Goal: Task Accomplishment & Management: Use online tool/utility

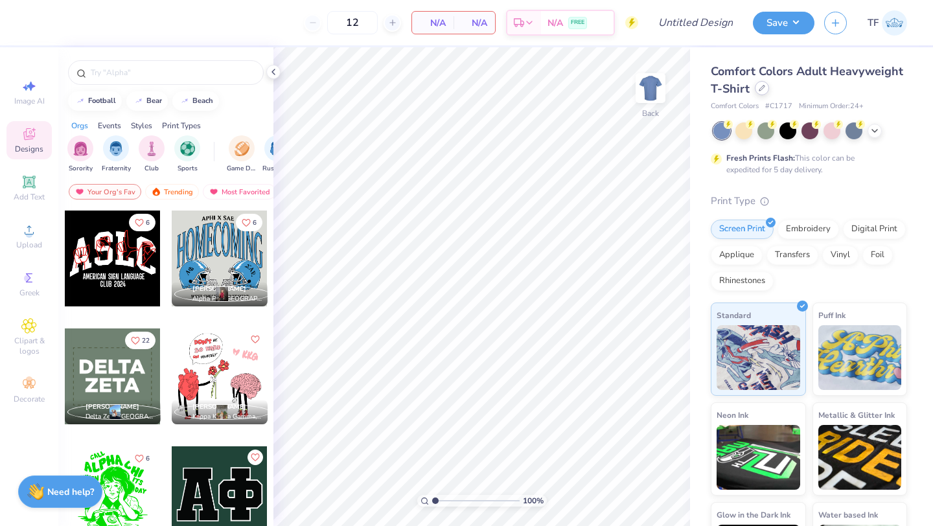
click at [759, 89] on icon at bounding box center [762, 88] width 6 height 6
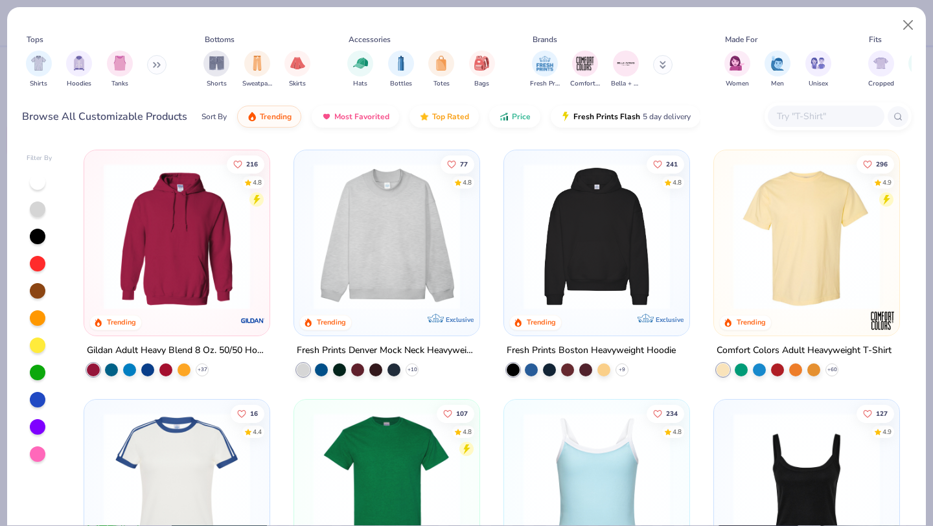
click at [839, 114] on input "text" at bounding box center [826, 116] width 100 height 15
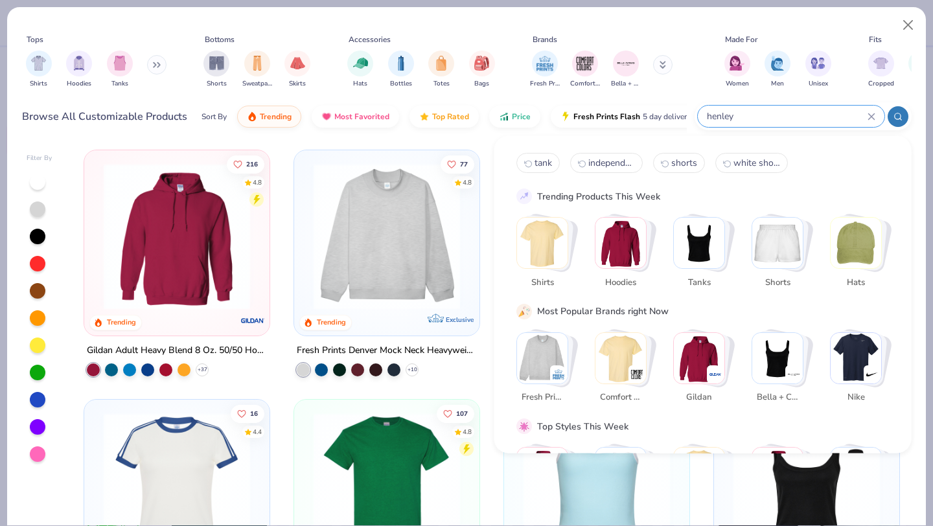
type input "henley"
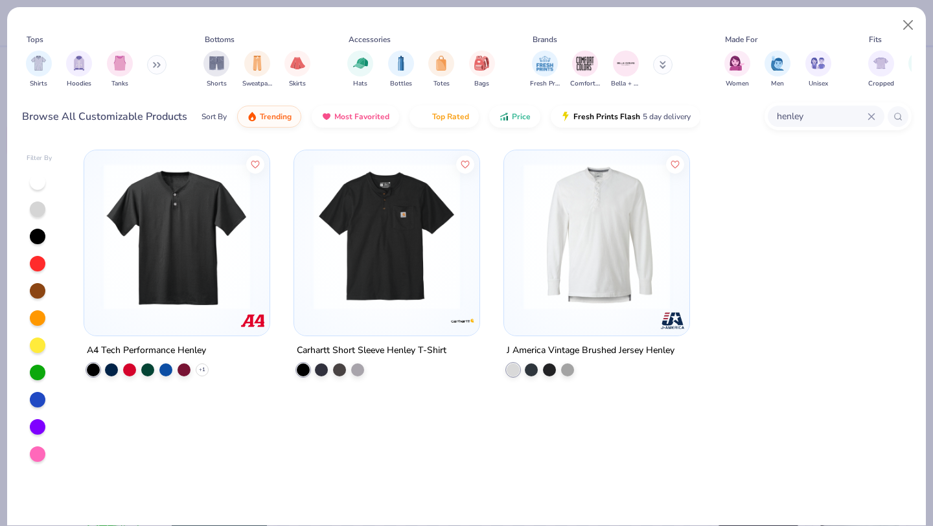
click at [218, 267] on img at bounding box center [176, 236] width 159 height 146
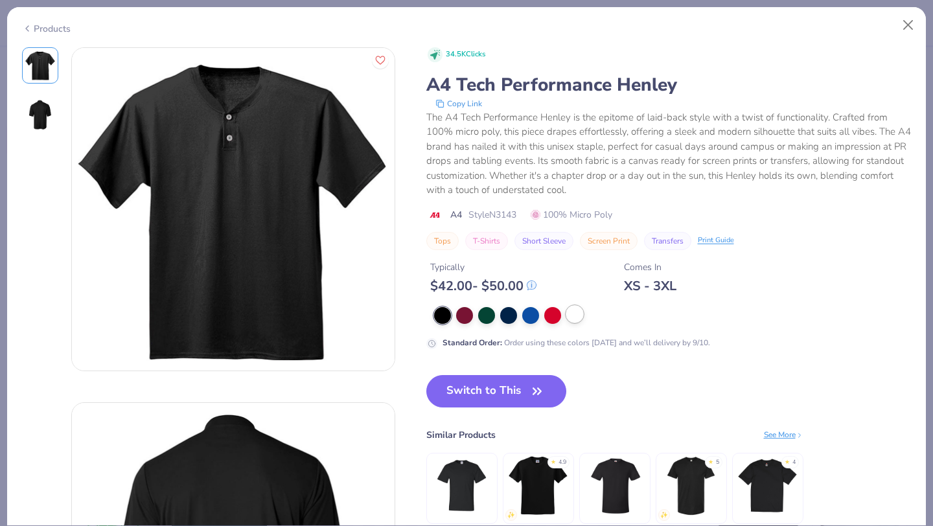
click at [582, 315] on div at bounding box center [574, 314] width 17 height 17
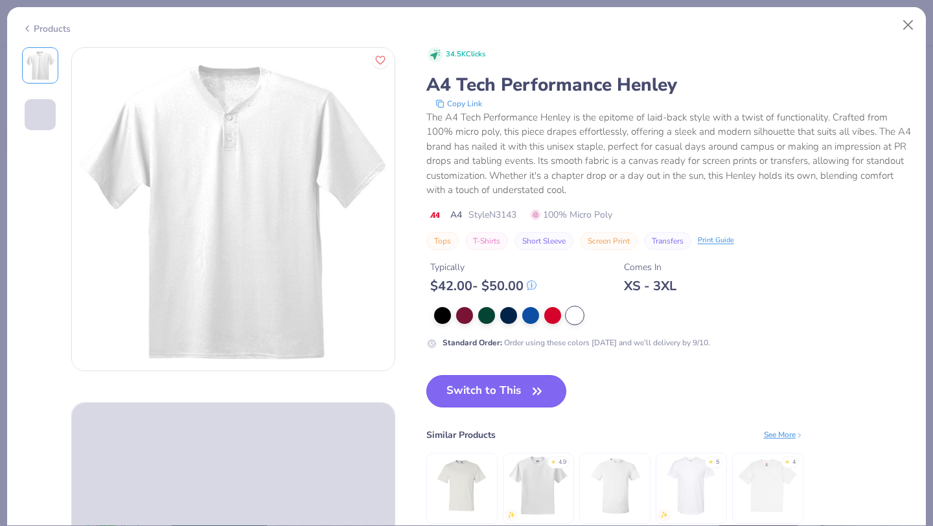
click at [498, 391] on button "Switch to This" at bounding box center [496, 391] width 141 height 32
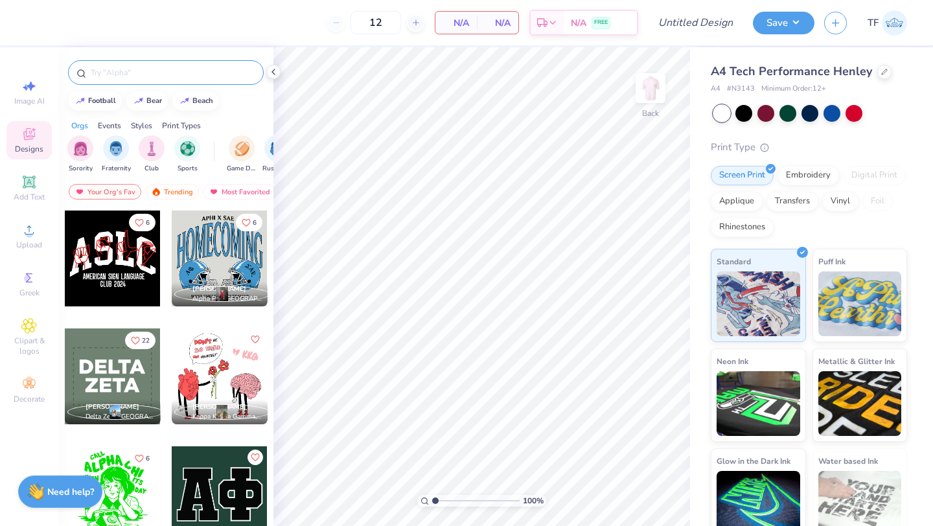
click at [159, 72] on input "text" at bounding box center [172, 72] width 166 height 13
type input "block letters"
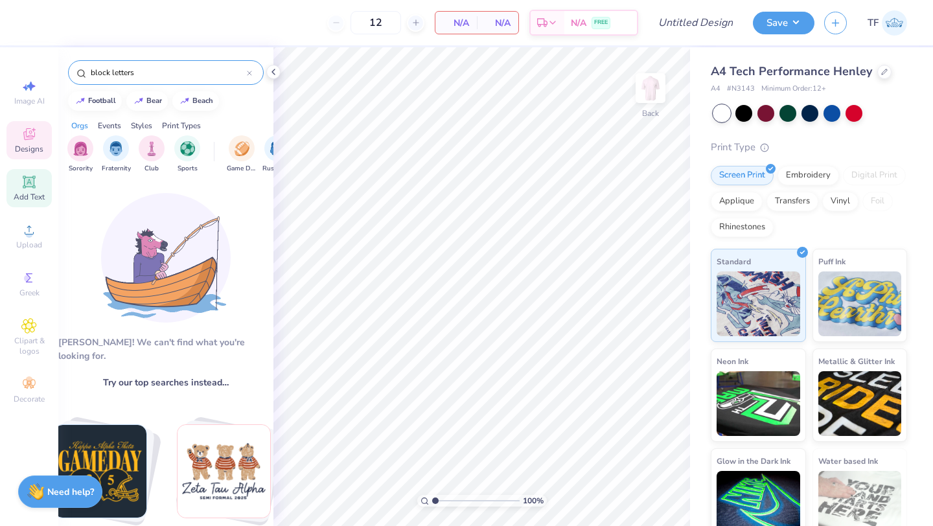
click at [27, 185] on icon at bounding box center [29, 182] width 10 height 10
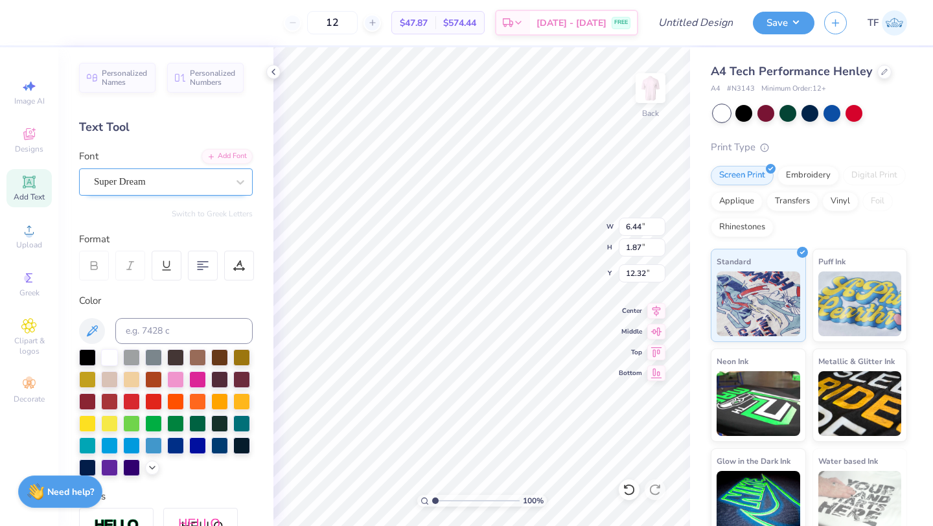
click at [144, 176] on div "Super Dream" at bounding box center [161, 182] width 136 height 20
type input "block"
click at [137, 182] on div at bounding box center [161, 182] width 136 height 20
click at [137, 182] on span "Super Dream" at bounding box center [120, 181] width 52 height 15
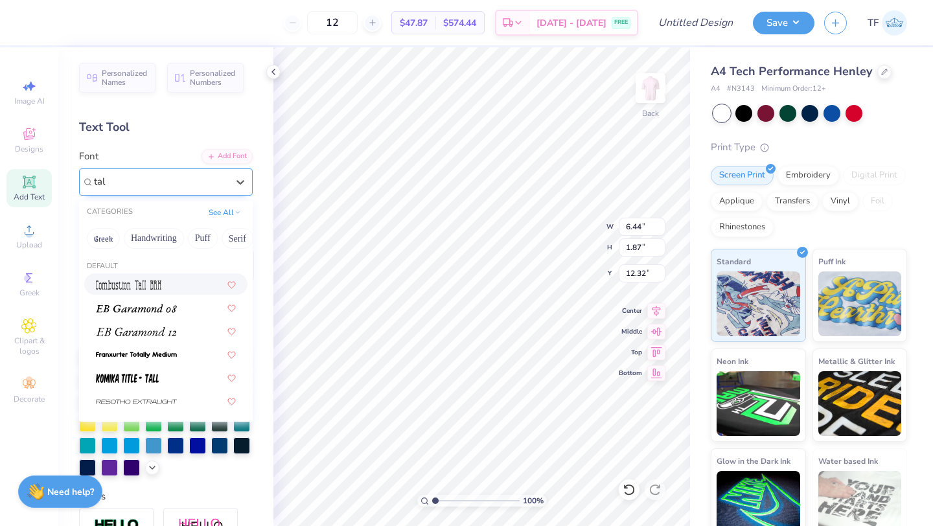
type input "tall"
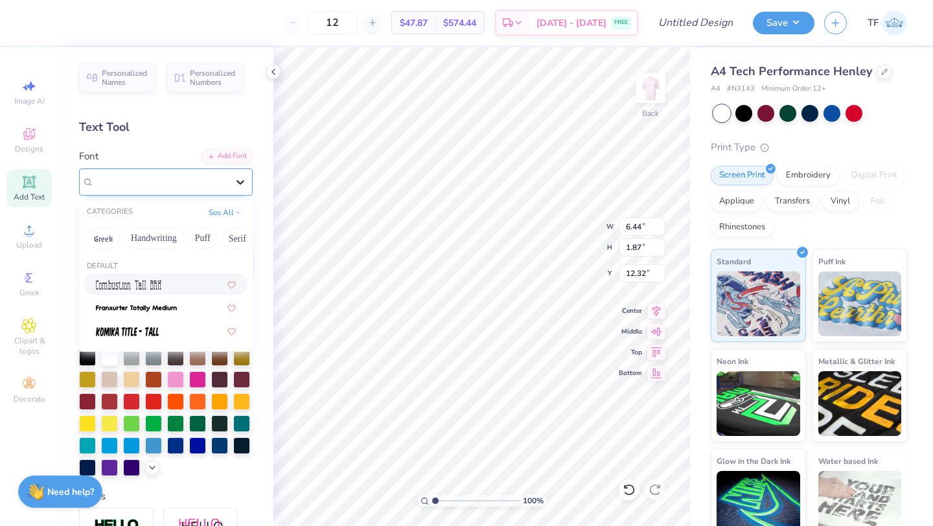
click at [236, 179] on icon at bounding box center [240, 182] width 13 height 13
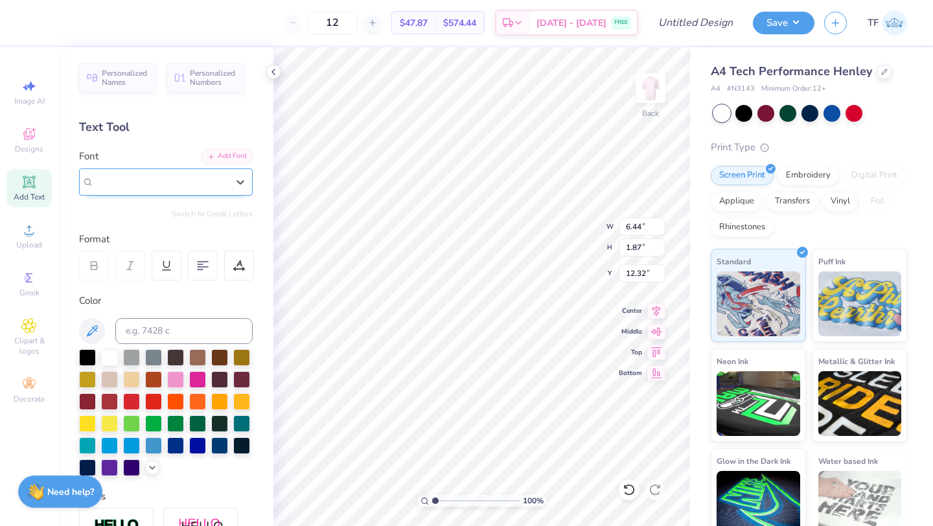
click at [174, 188] on div "Super Dream" at bounding box center [160, 181] width 133 height 15
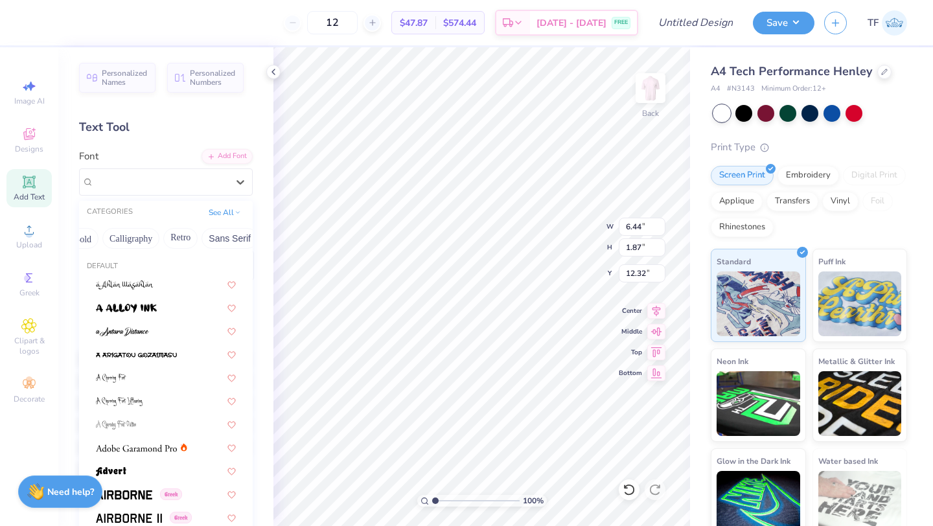
scroll to position [0, 189]
click at [82, 236] on button "Bold" at bounding box center [85, 238] width 32 height 21
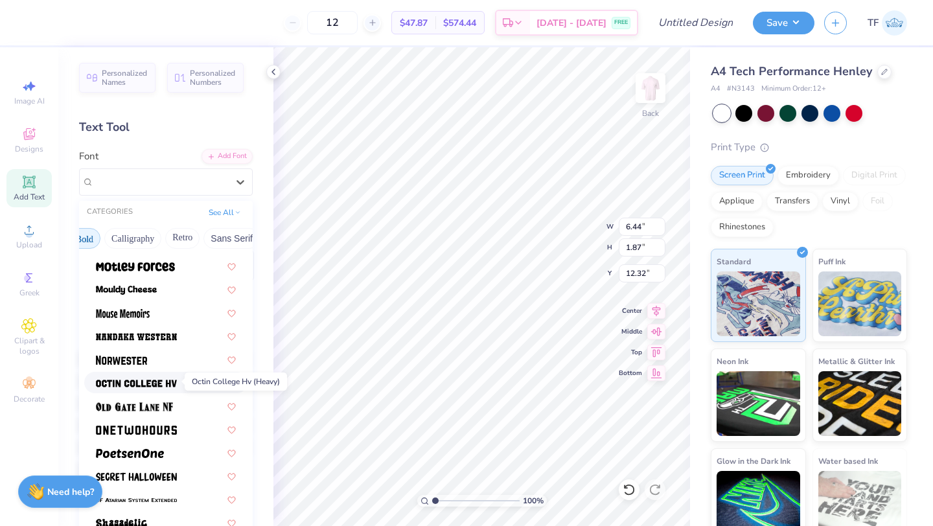
scroll to position [1090, 0]
click at [146, 360] on img at bounding box center [121, 360] width 51 height 9
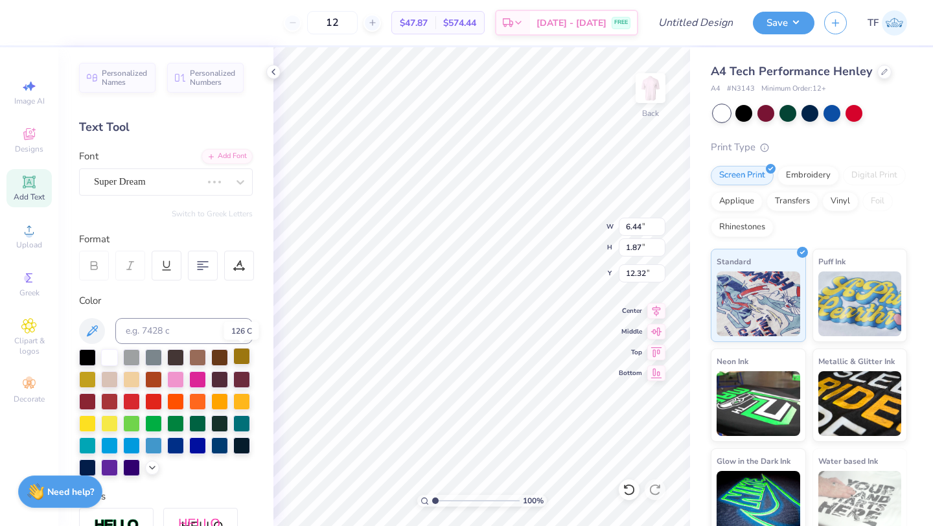
type input "5.02"
type input "2.13"
type input "12.19"
type textarea "USAB"
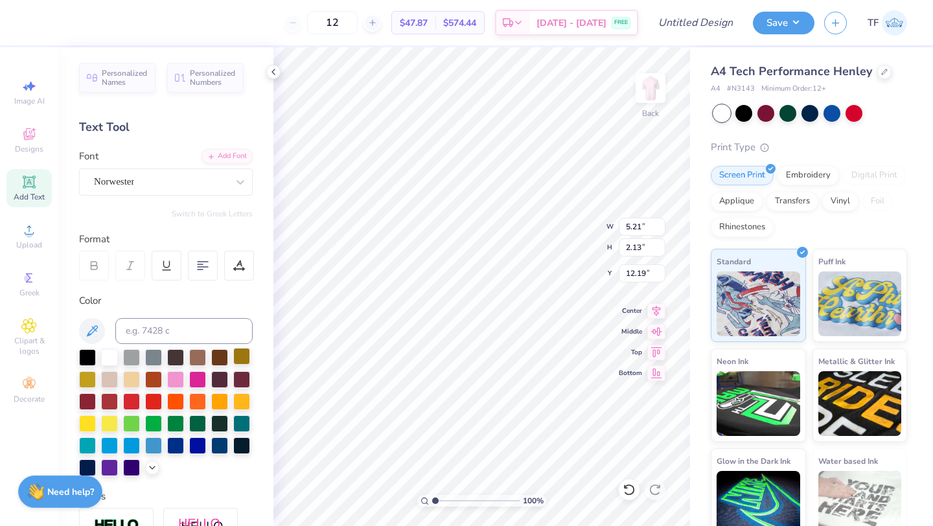
type input "10.90"
type input "4.46"
type input "9.73"
type input "13.83"
type input "5.65"
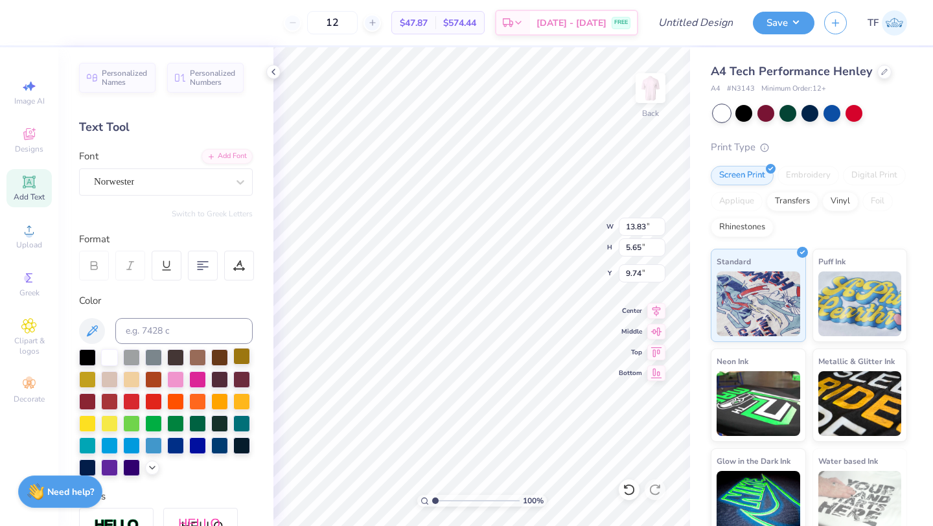
type input "9.78"
click at [173, 404] on div at bounding box center [175, 400] width 17 height 17
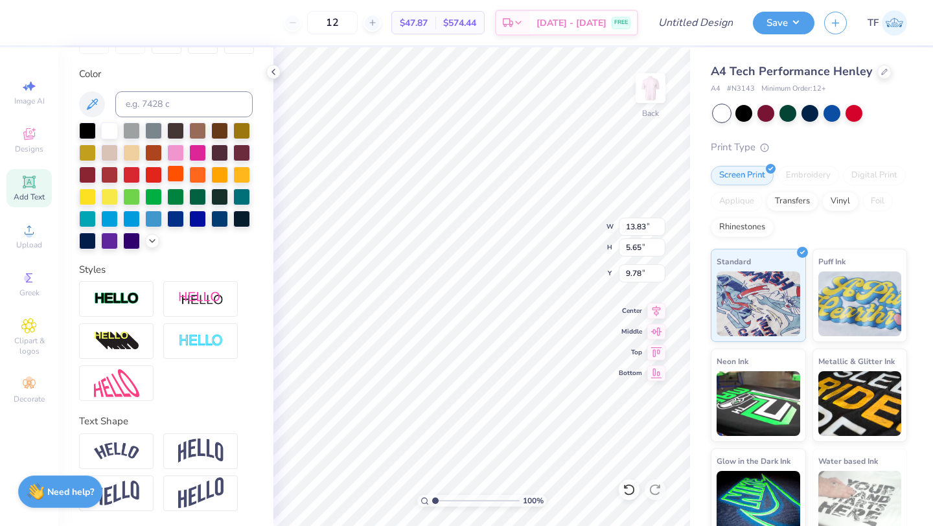
scroll to position [197, 0]
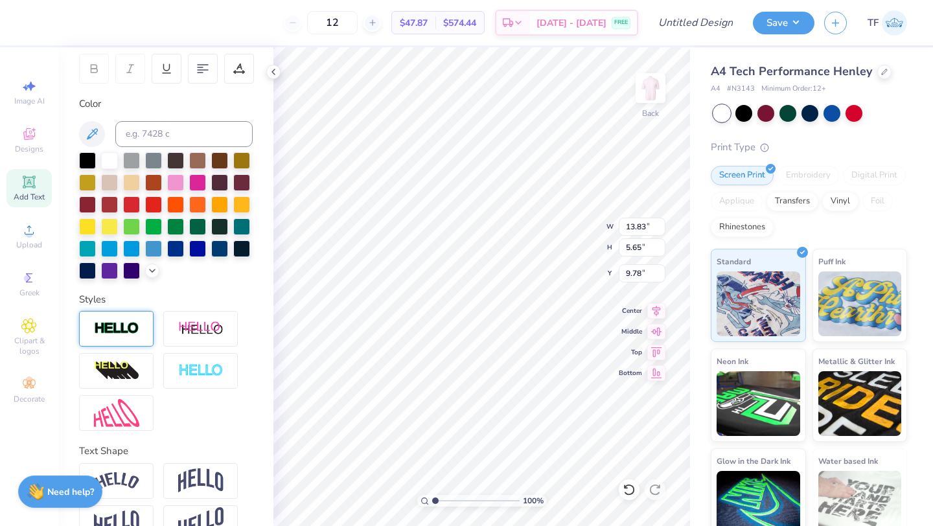
click at [135, 332] on img at bounding box center [116, 328] width 45 height 15
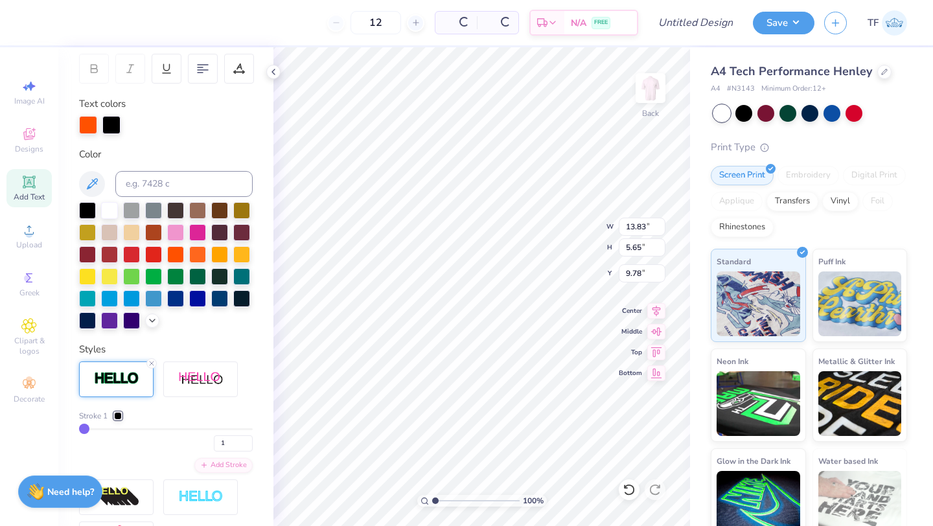
type input "13.92"
type input "5.74"
type input "9.73"
click at [116, 130] on div at bounding box center [111, 124] width 18 height 18
click at [133, 233] on div at bounding box center [131, 231] width 17 height 17
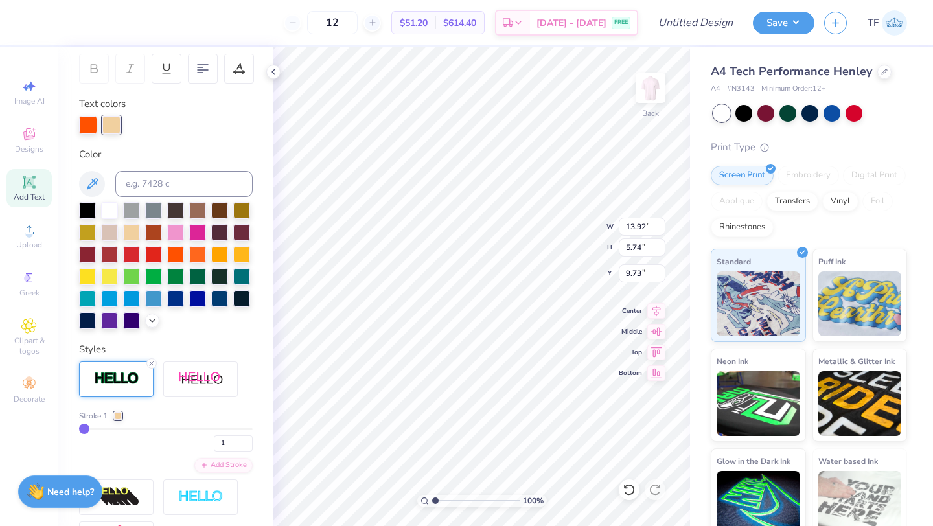
type input "2"
type input "3"
type input "4"
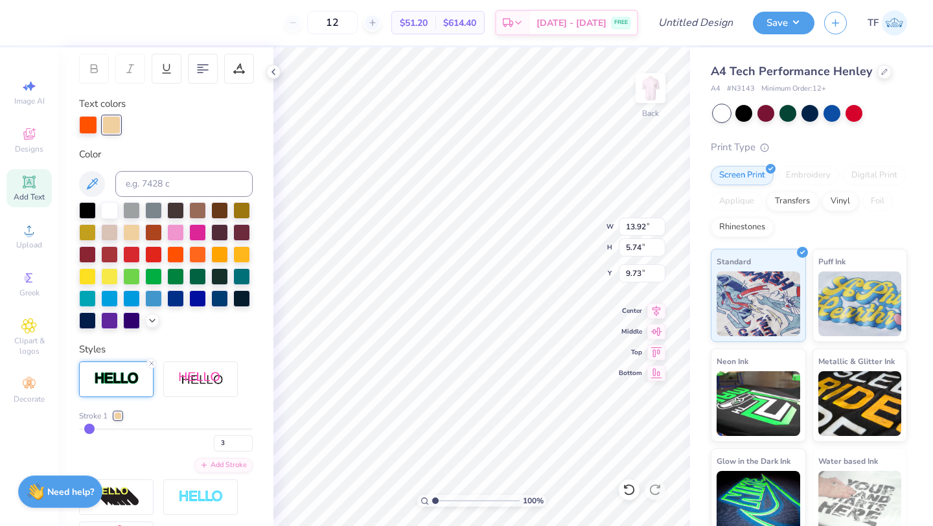
type input "4"
type input "5"
type input "6"
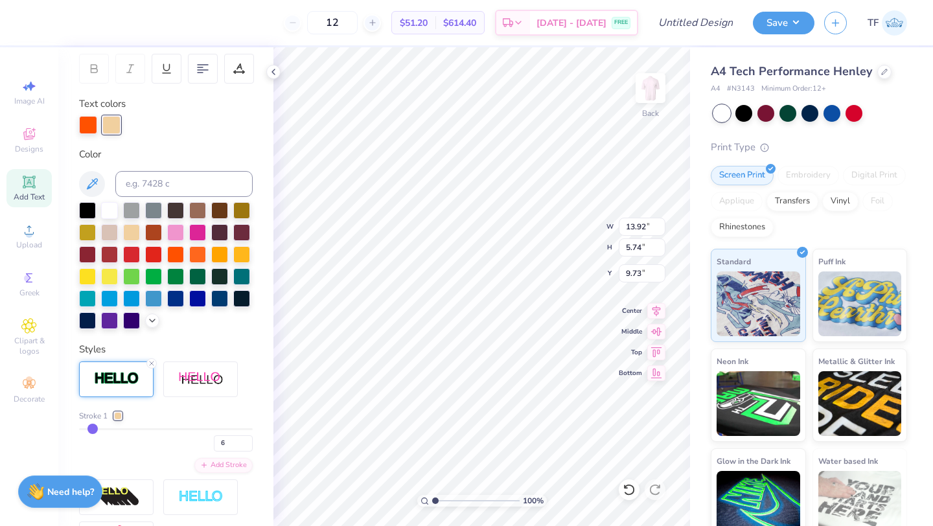
type input "7"
type input "8"
drag, startPoint x: 86, startPoint y: 427, endPoint x: 95, endPoint y: 427, distance: 9.1
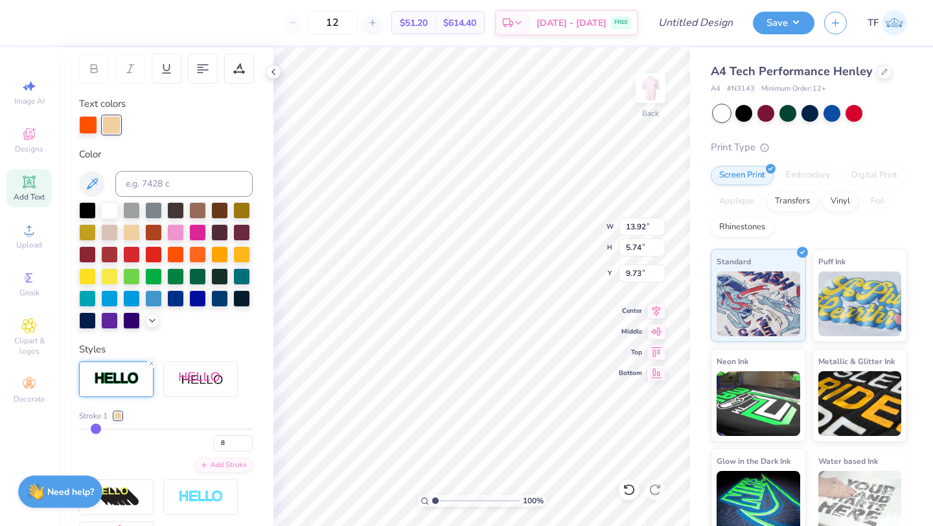
type input "8"
click at [95, 428] on input "range" at bounding box center [166, 429] width 174 height 2
type input "14.57"
type input "6.40"
type input "9.41"
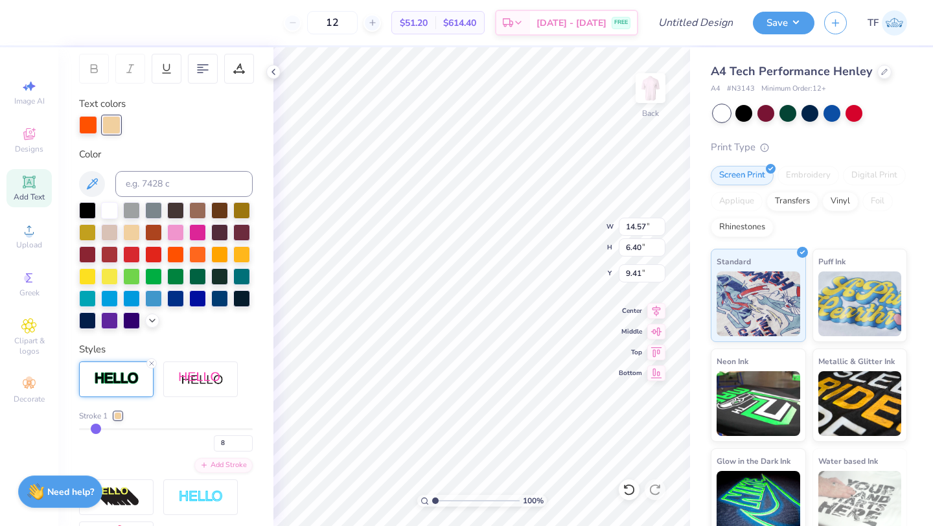
type input "7"
type input "6"
type input "5"
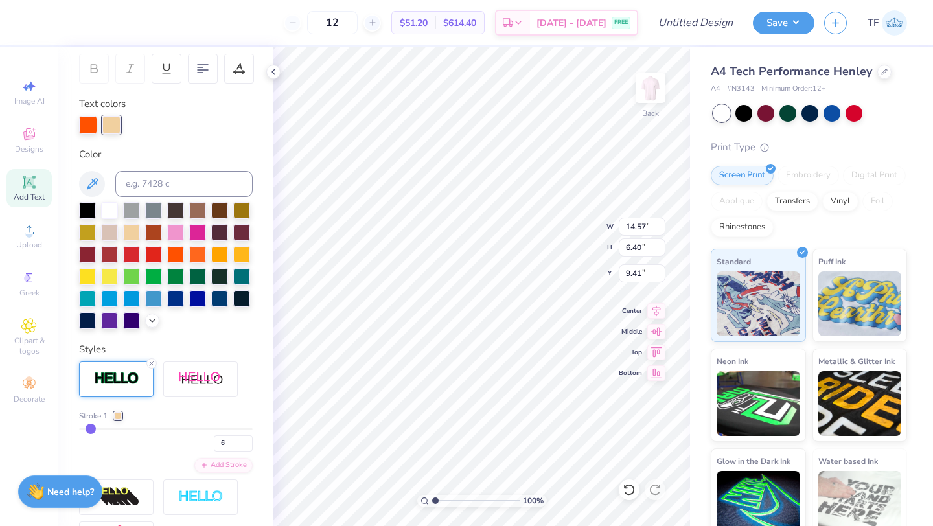
type input "5"
type input "4"
type input "3"
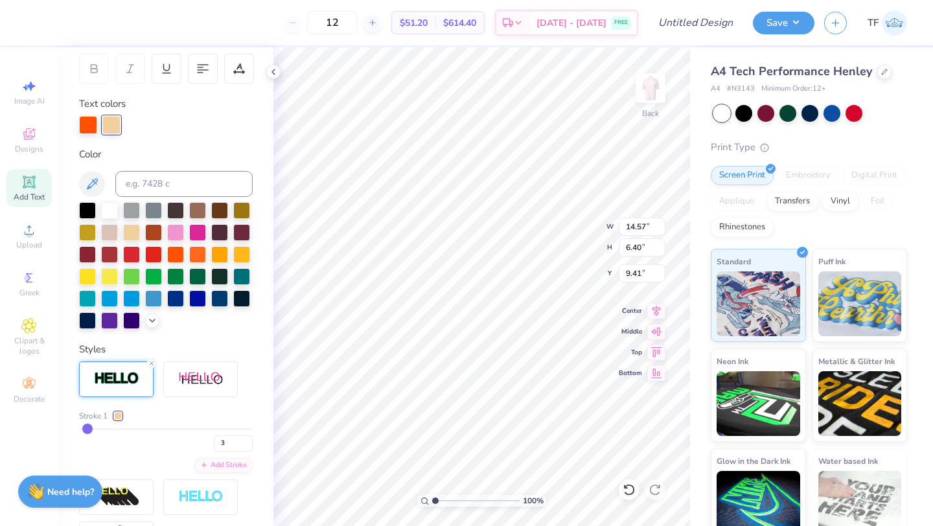
drag, startPoint x: 95, startPoint y: 427, endPoint x: 87, endPoint y: 427, distance: 7.1
type input "3"
click at [87, 428] on input "range" at bounding box center [166, 429] width 174 height 2
type input "14.10"
type input "5.93"
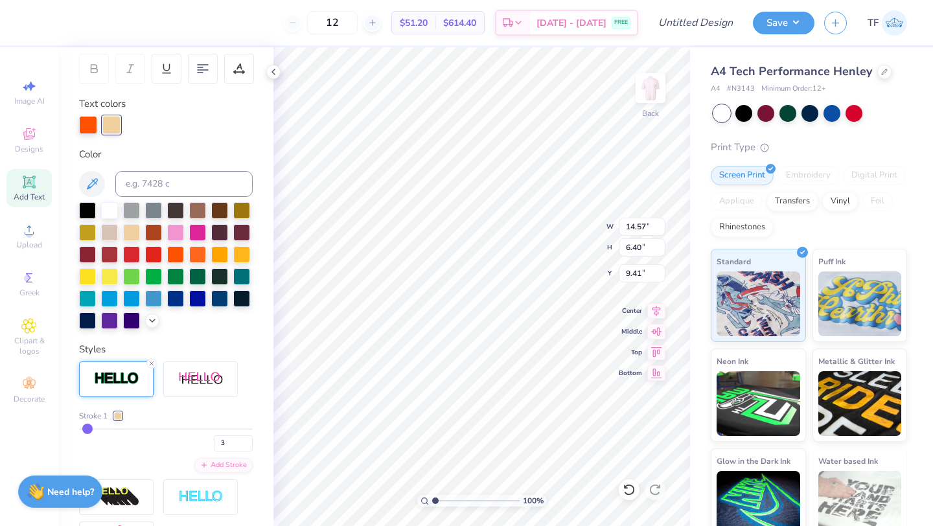
type input "9.64"
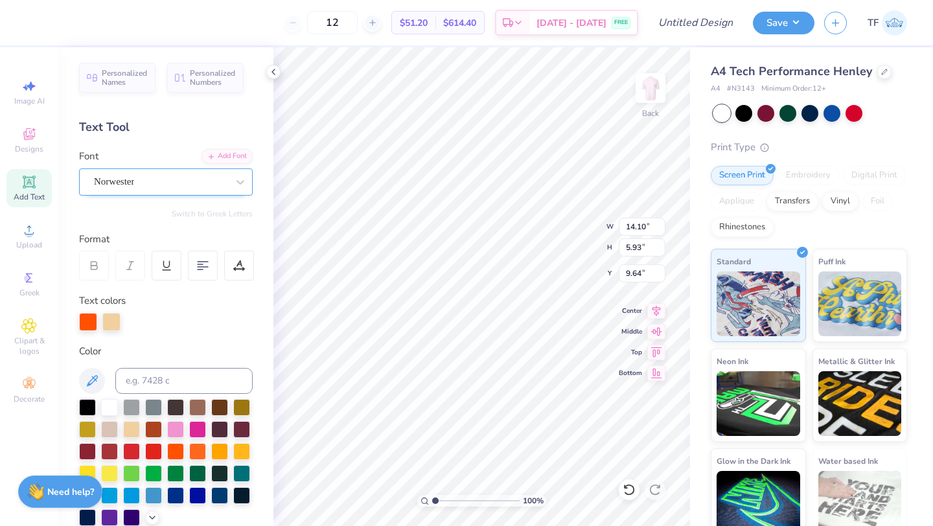
click at [153, 184] on div "Norwester" at bounding box center [161, 182] width 136 height 20
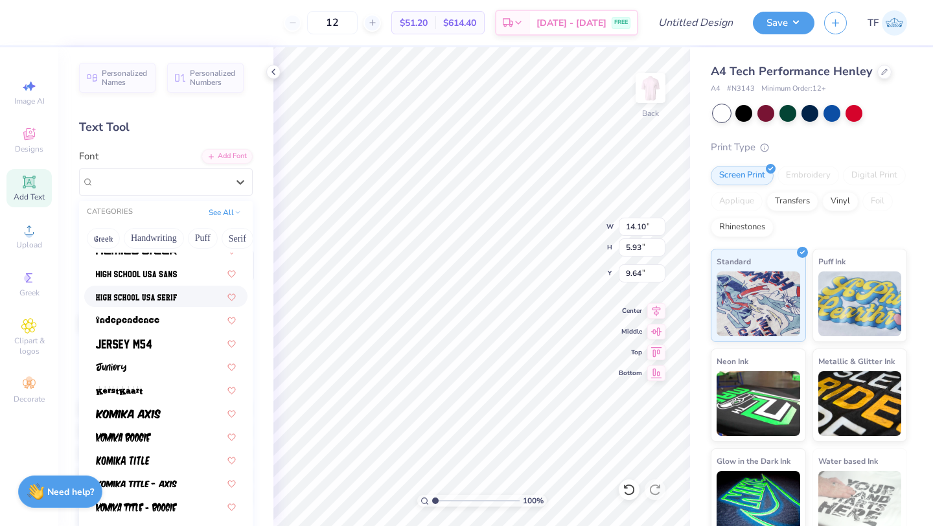
scroll to position [672, 0]
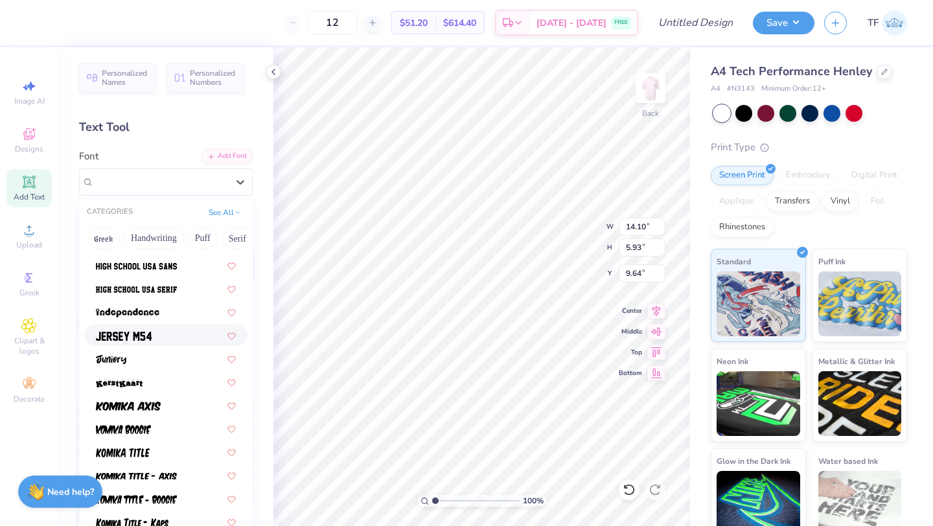
click at [138, 340] on img at bounding box center [124, 336] width 56 height 9
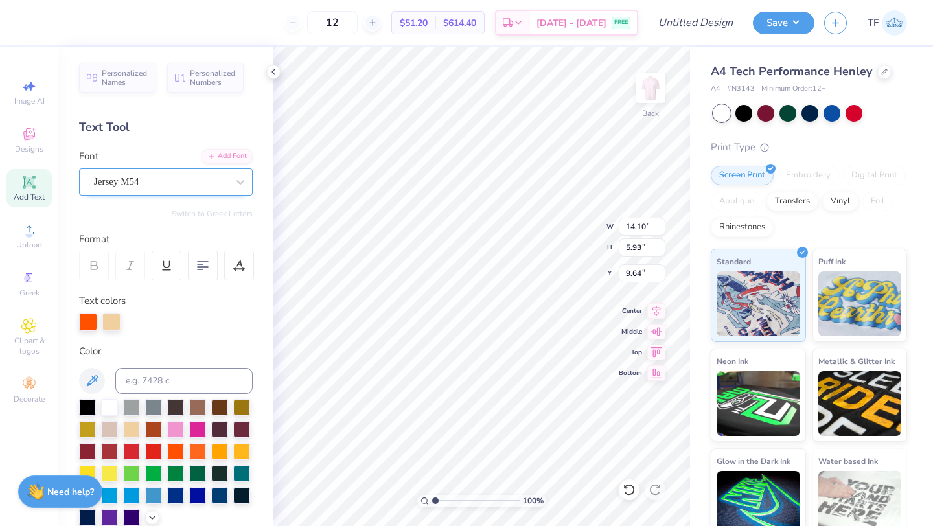
click at [196, 183] on div "Jersey M54" at bounding box center [161, 182] width 136 height 20
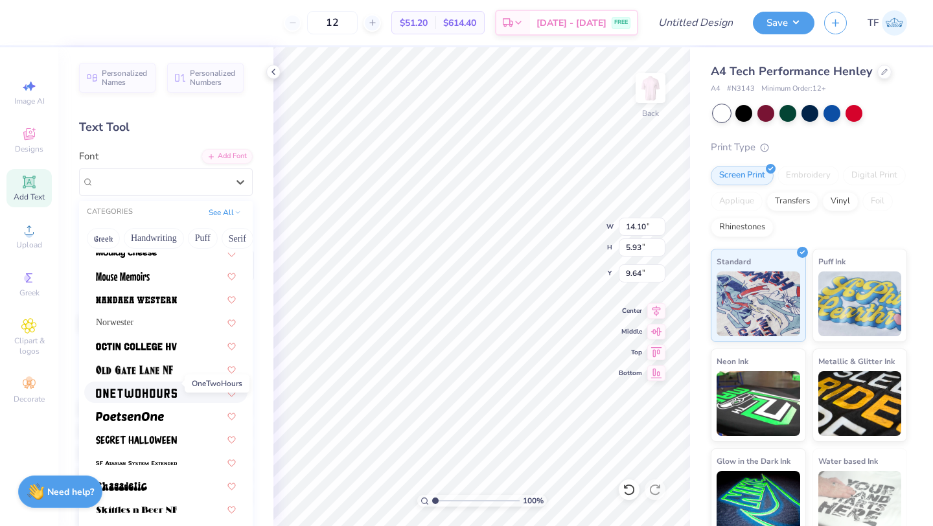
scroll to position [1142, 0]
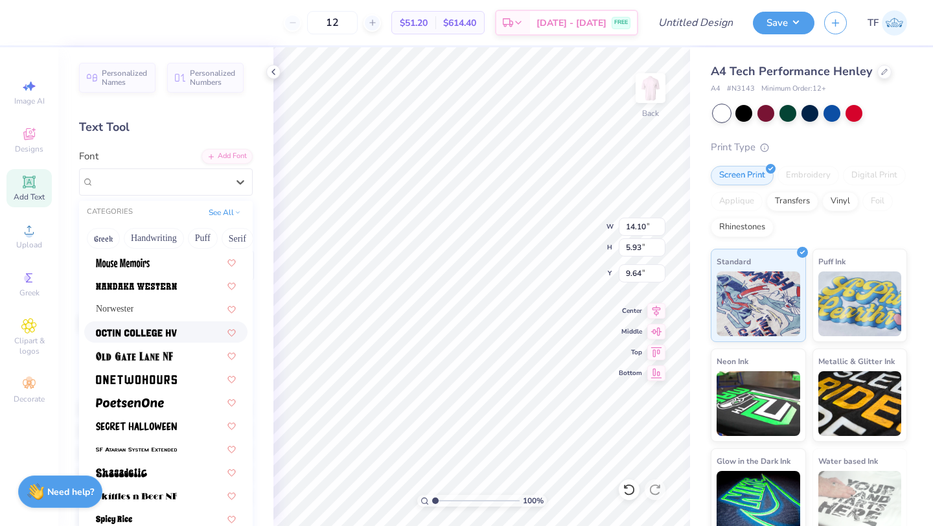
click at [148, 329] on img at bounding box center [136, 333] width 81 height 9
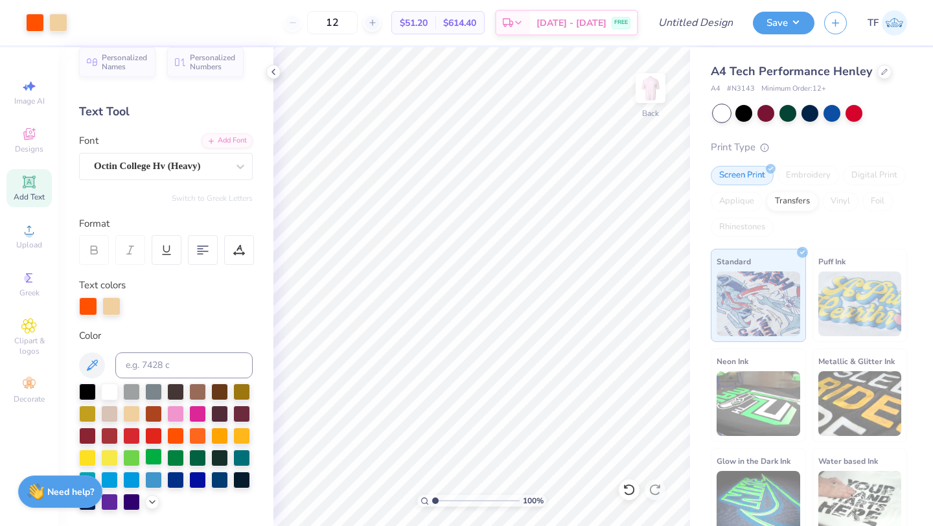
scroll to position [0, 0]
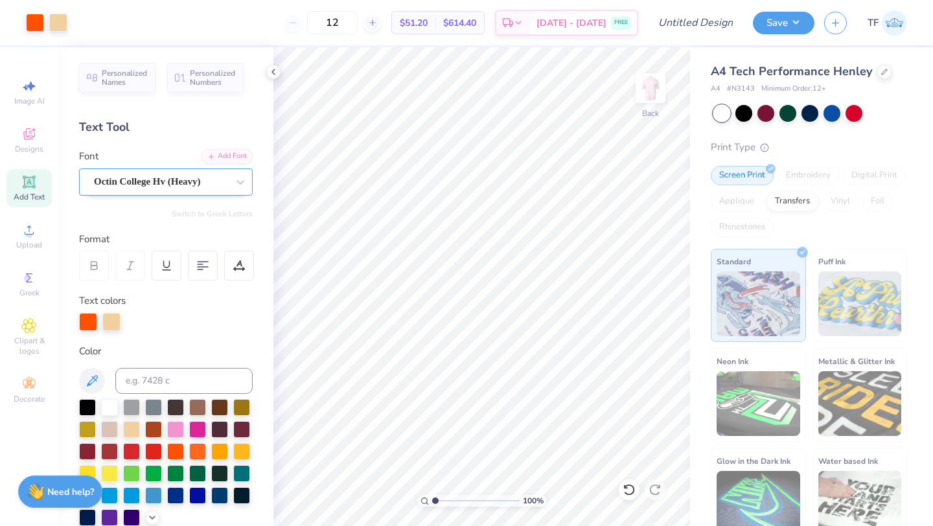
click at [136, 184] on div "Octin College Hv (Heavy)" at bounding box center [161, 182] width 136 height 20
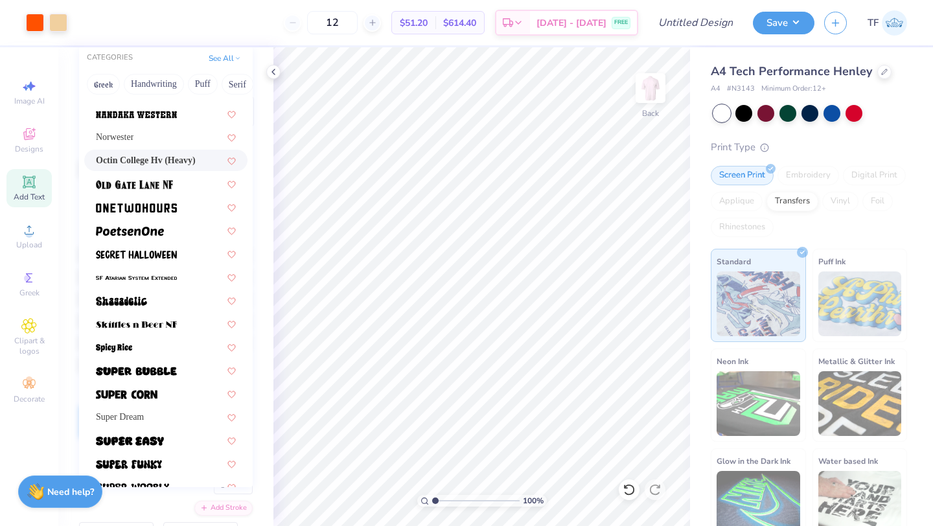
scroll to position [1157, 0]
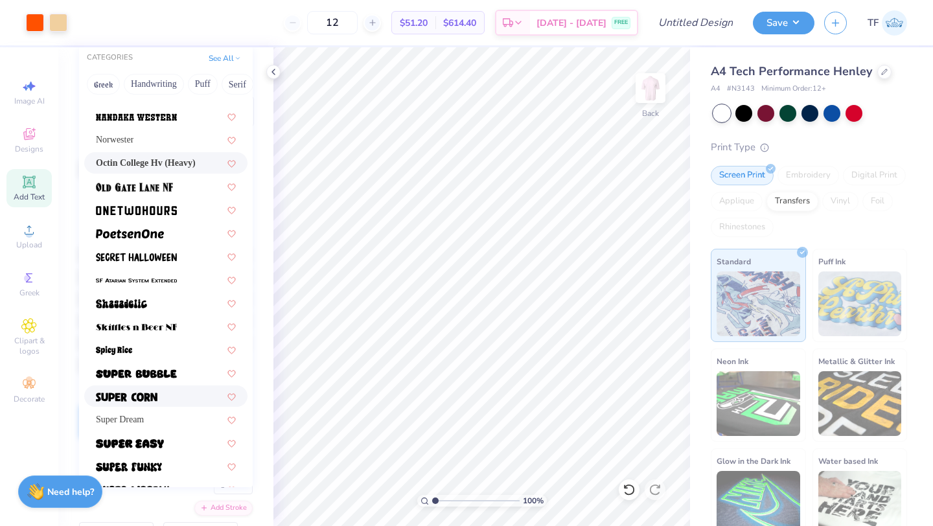
click at [155, 400] on img at bounding box center [127, 397] width 62 height 9
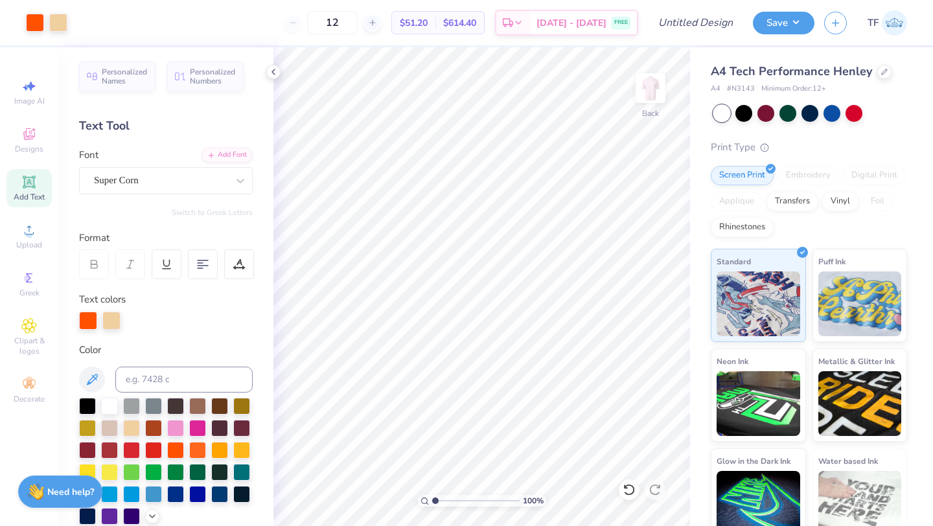
scroll to position [0, 0]
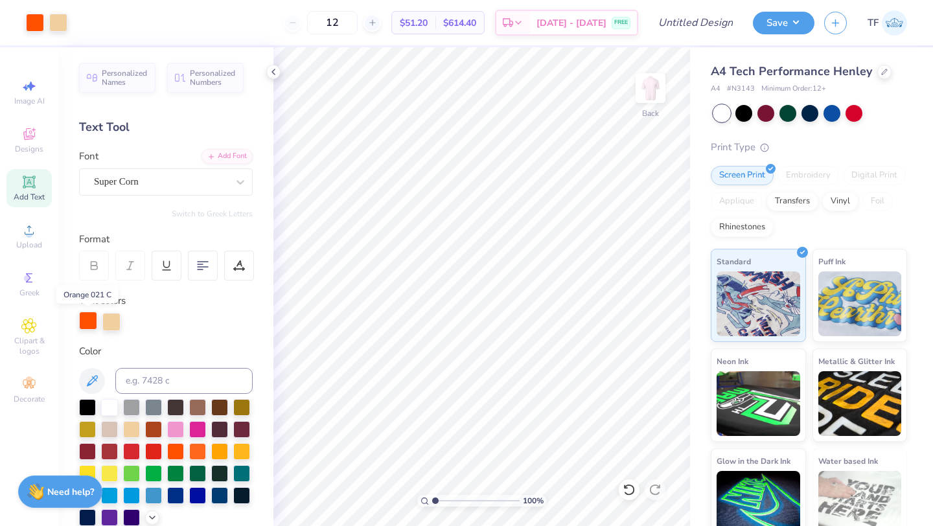
click at [83, 321] on div at bounding box center [88, 321] width 18 height 18
click at [192, 450] on div at bounding box center [197, 450] width 17 height 17
click at [648, 251] on input "4.89" at bounding box center [642, 247] width 47 height 18
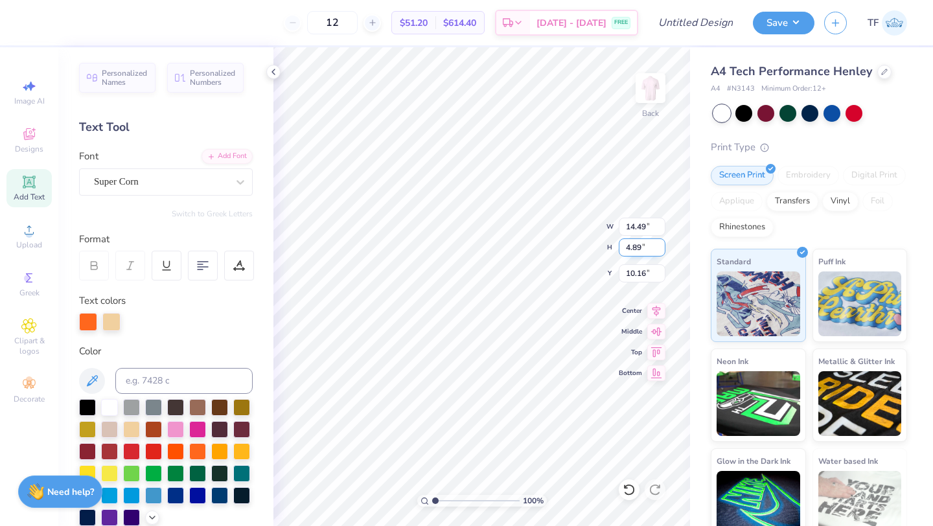
click at [648, 251] on input "4.89" at bounding box center [642, 247] width 47 height 18
type input "4"
type input "5"
type input "6"
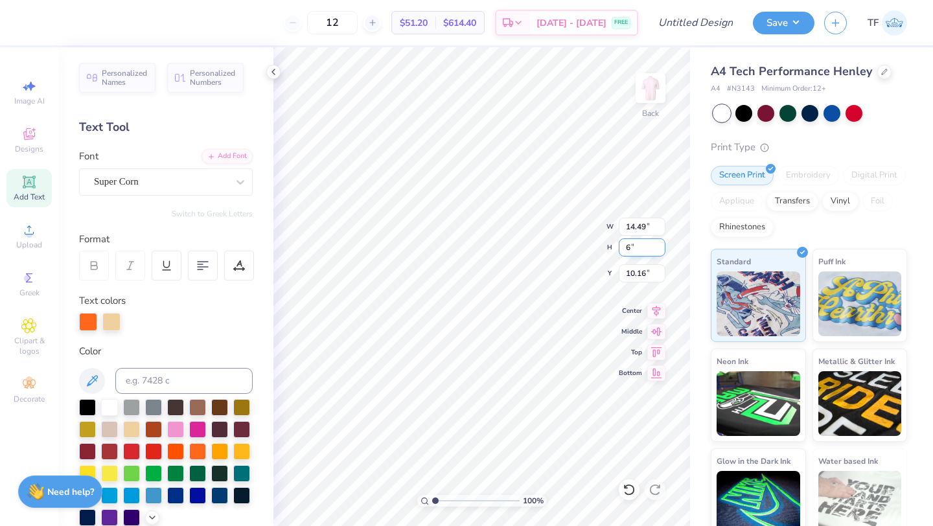
type input "15.00"
type input "5.06"
type input "10.07"
type input "5"
type input "6.0"
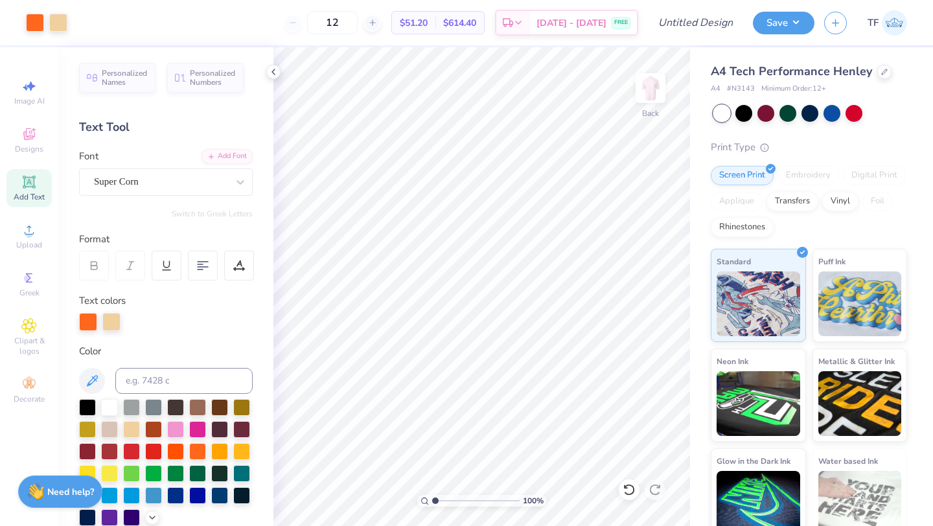
click at [23, 179] on icon at bounding box center [29, 182] width 16 height 16
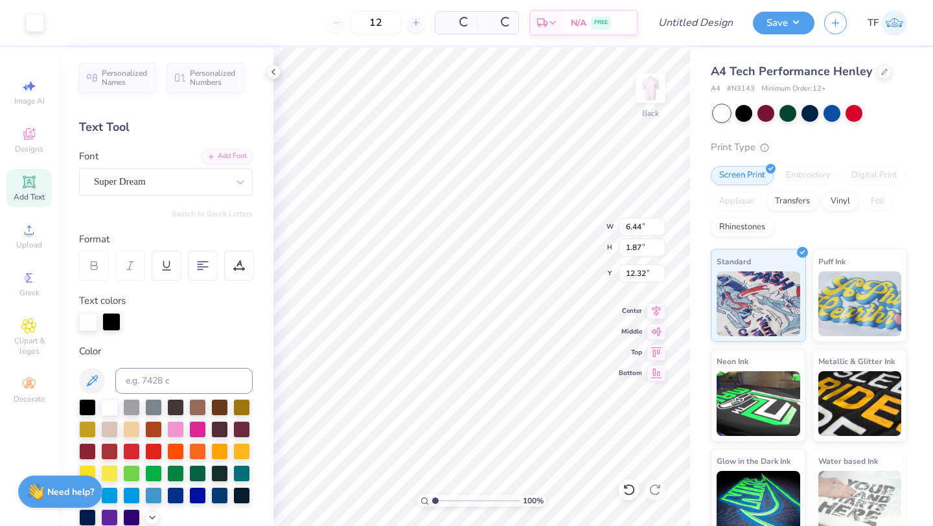
type input "6.48"
type input "1.90"
type input "12.30"
type textarea "College of Education"
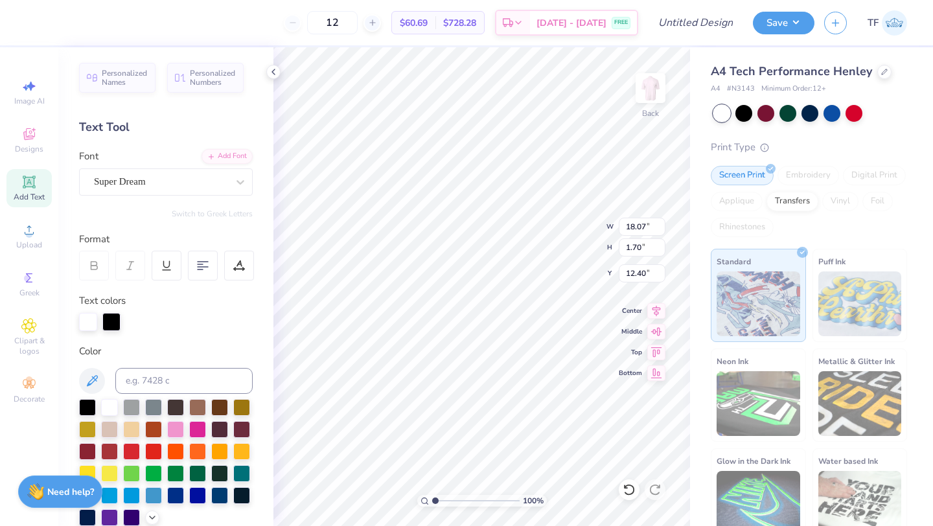
type input "15.14"
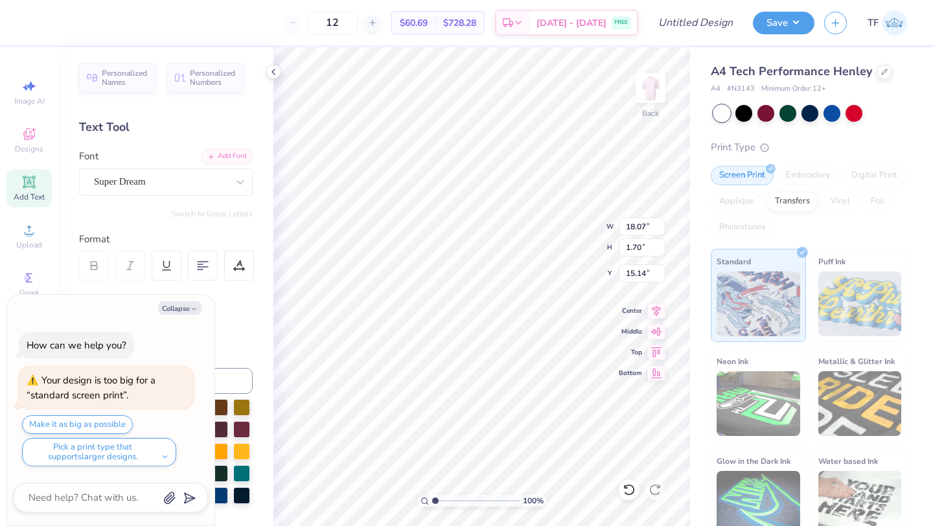
type textarea "x"
type input "14.95"
type input "1.41"
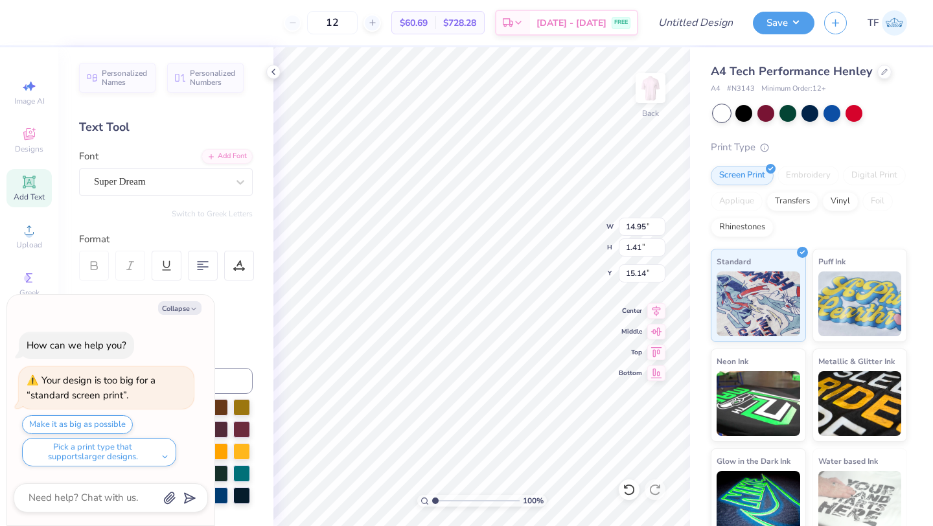
type textarea "x"
type input "15.47"
click at [233, 314] on div at bounding box center [166, 322] width 174 height 18
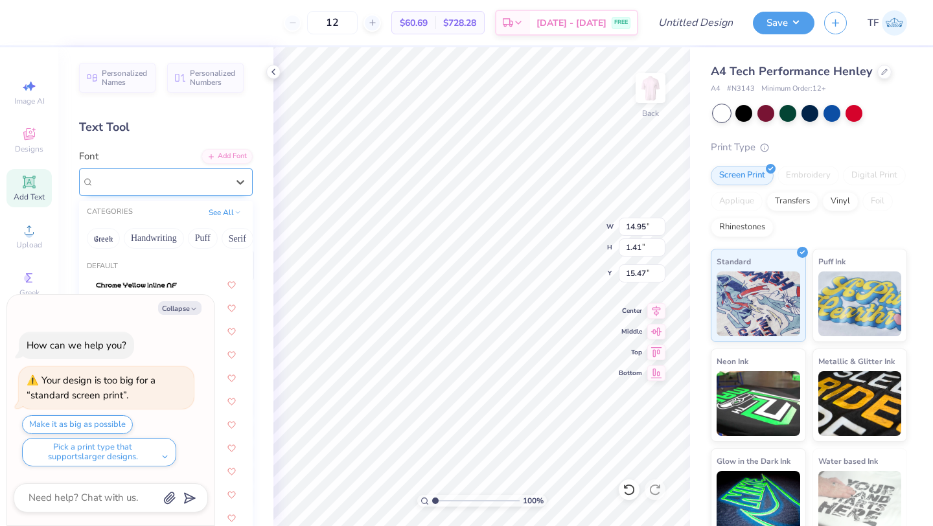
click at [211, 180] on div "Super Dream" at bounding box center [161, 182] width 136 height 20
click at [268, 279] on div "Personalized Names Personalized Numbers Text Tool Add Font Font option Chrome Y…" at bounding box center [165, 286] width 215 height 479
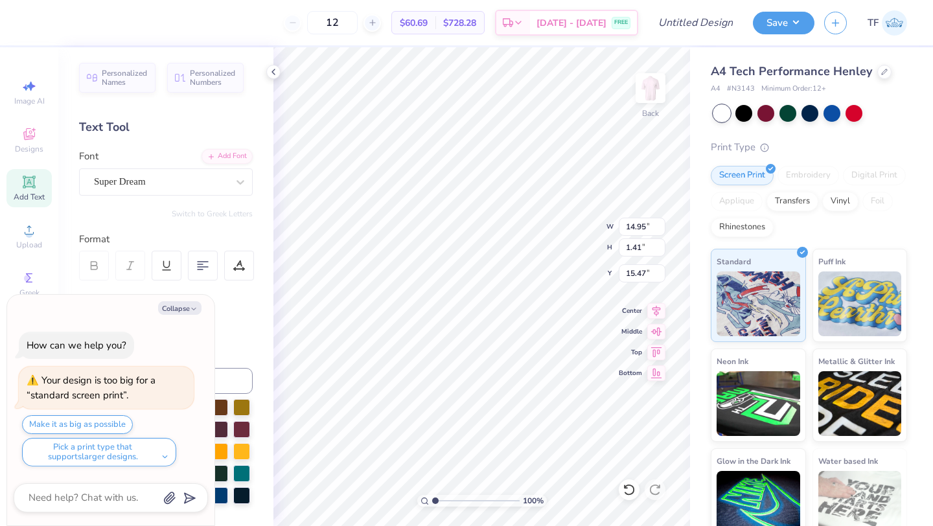
type textarea "x"
type input "15.00"
type input "5.06"
type input "10.08"
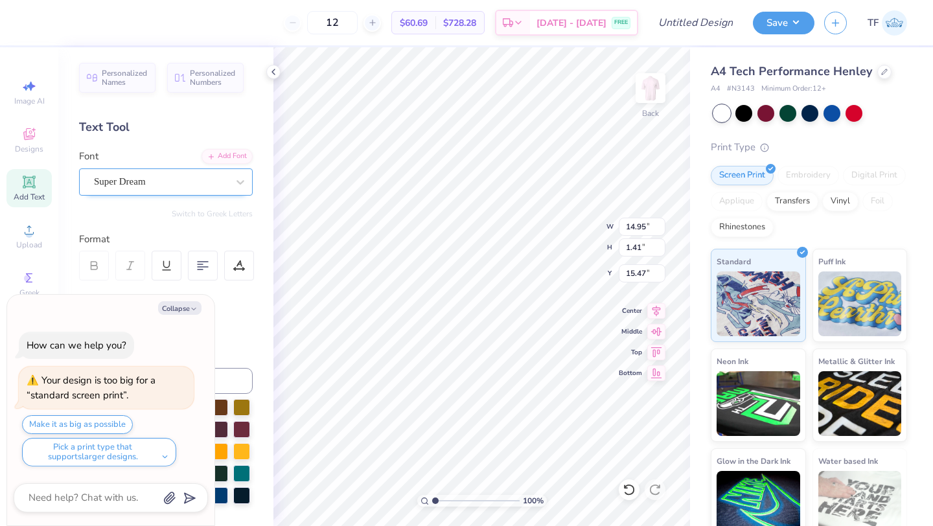
click at [214, 184] on div "Super Dream" at bounding box center [161, 182] width 136 height 20
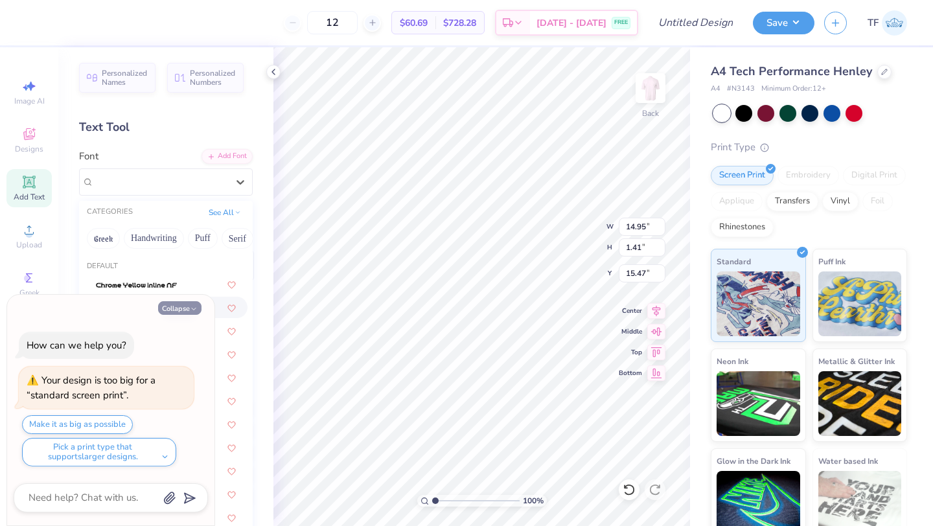
click at [192, 307] on icon "button" at bounding box center [194, 309] width 8 height 8
type textarea "x"
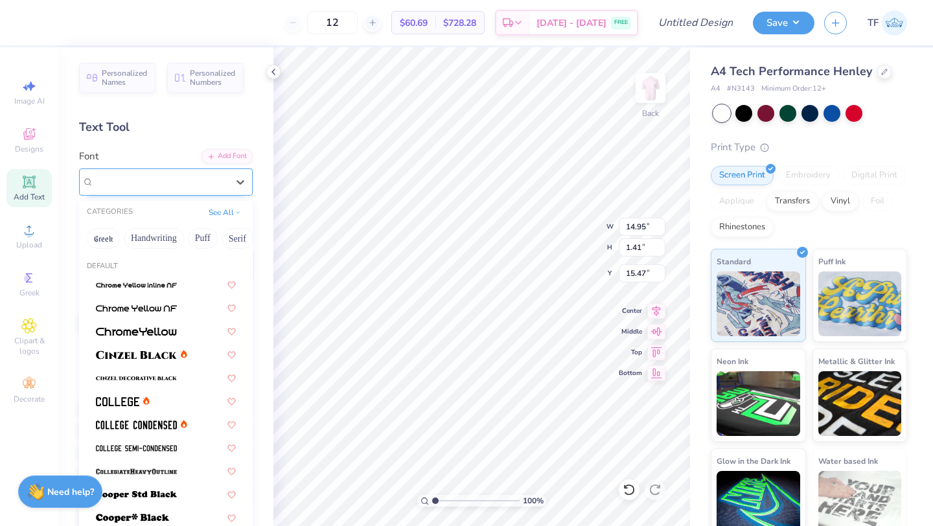
click at [148, 179] on div "Super Dream" at bounding box center [161, 182] width 136 height 20
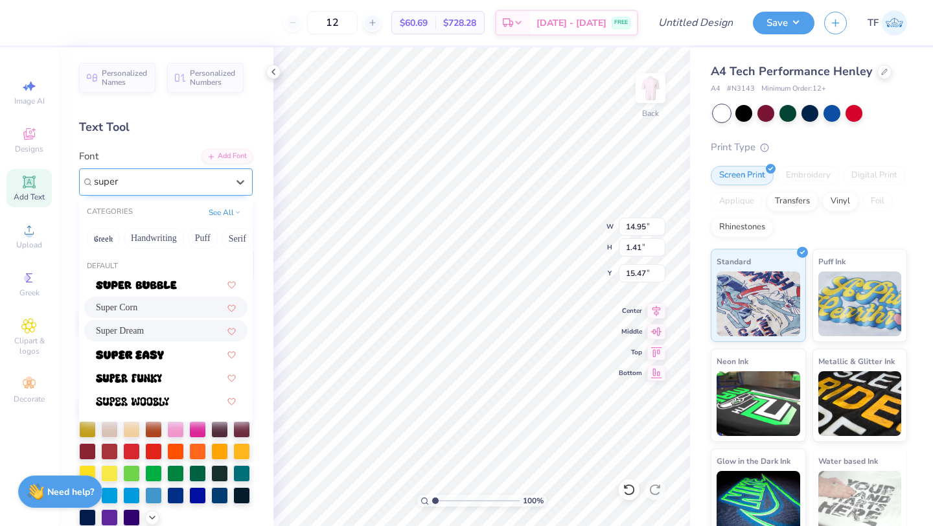
click at [144, 309] on div "Super Corn" at bounding box center [166, 308] width 140 height 14
type input "super"
type input "14.73"
type input "1.08"
type input "15.63"
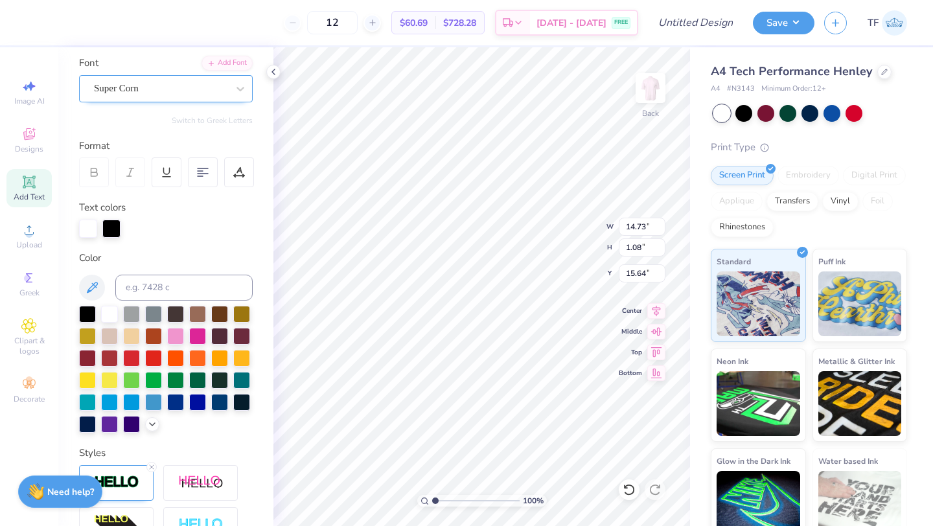
scroll to position [105, 0]
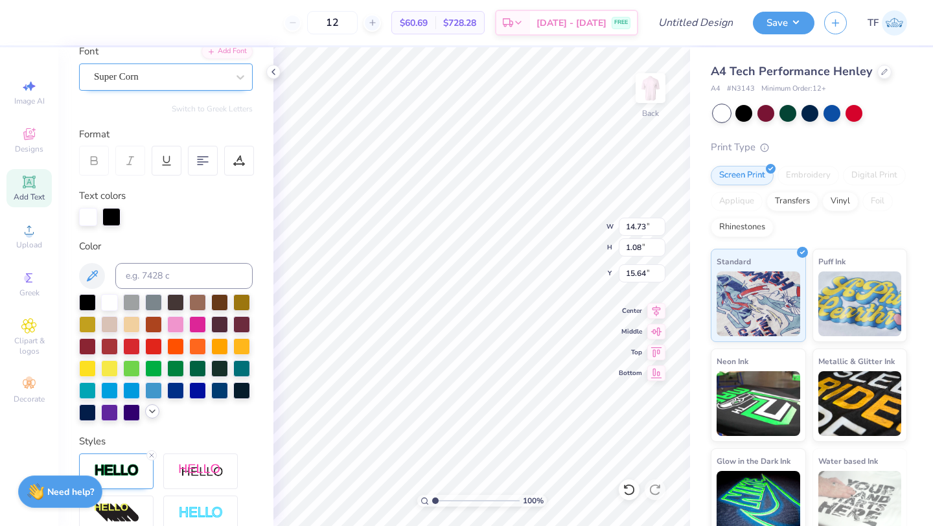
click at [150, 414] on icon at bounding box center [152, 411] width 10 height 10
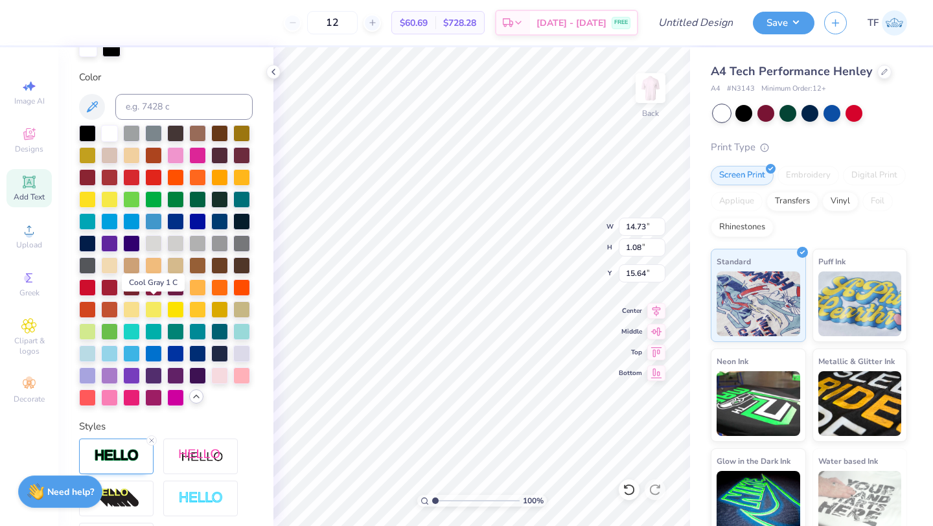
scroll to position [284, 0]
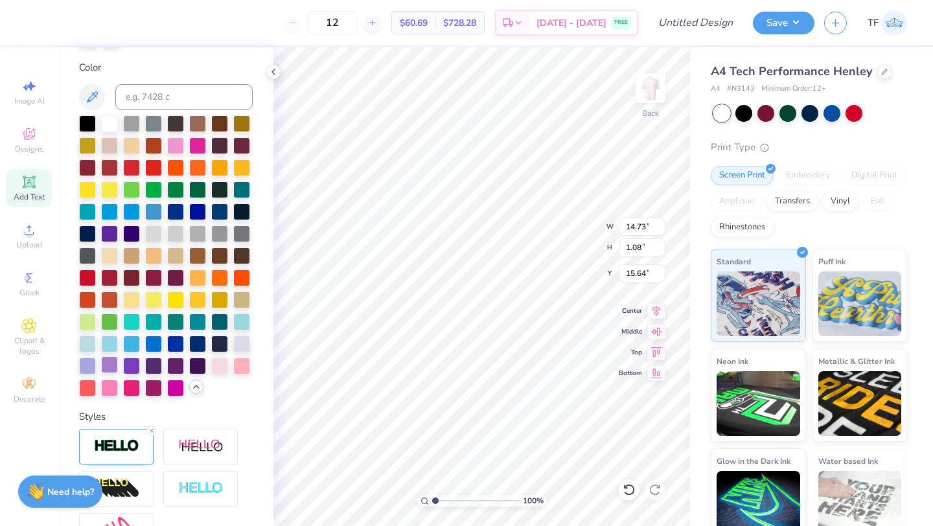
click at [110, 369] on div at bounding box center [109, 364] width 17 height 17
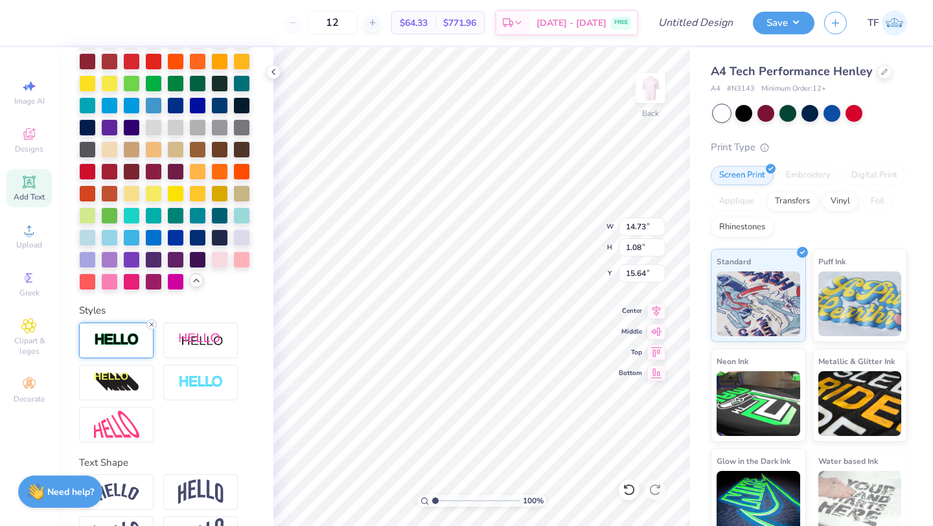
click at [148, 321] on icon at bounding box center [152, 325] width 8 height 8
type input "14.71"
type input "1.06"
type input "15.65"
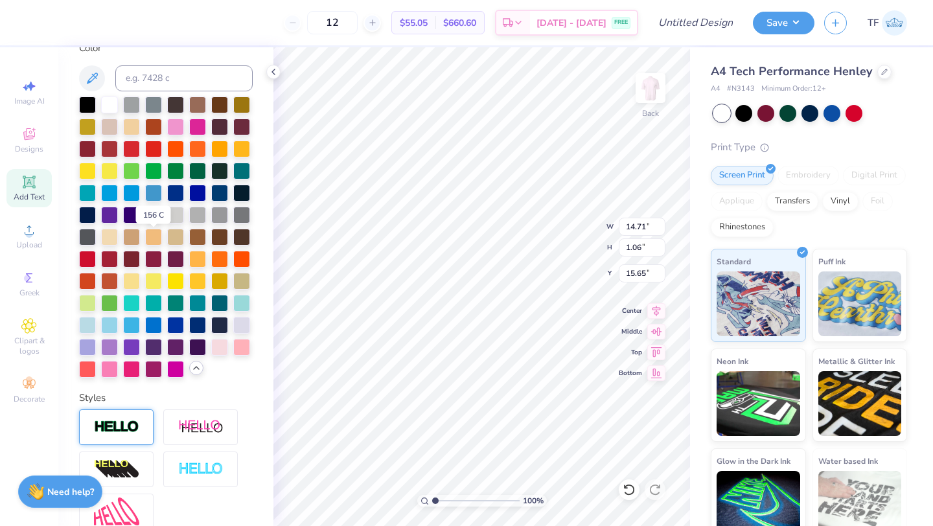
scroll to position [253, 0]
type input "16.15"
